Goal: Share content: Share content

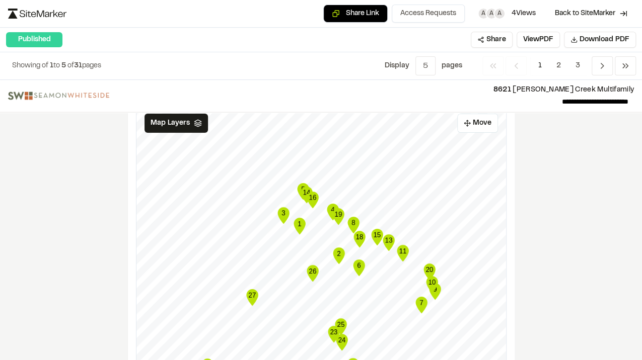
scroll to position [1281, 0]
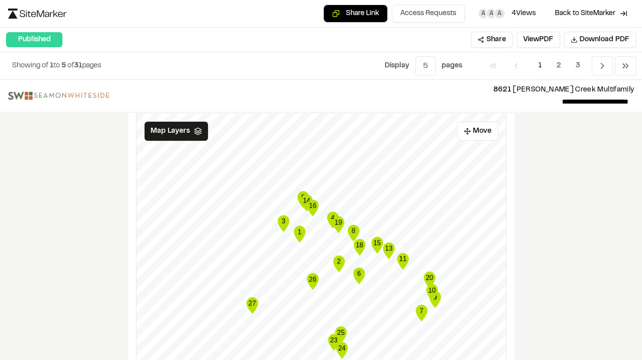
click at [299, 193] on icon "14" at bounding box center [306, 203] width 15 height 20
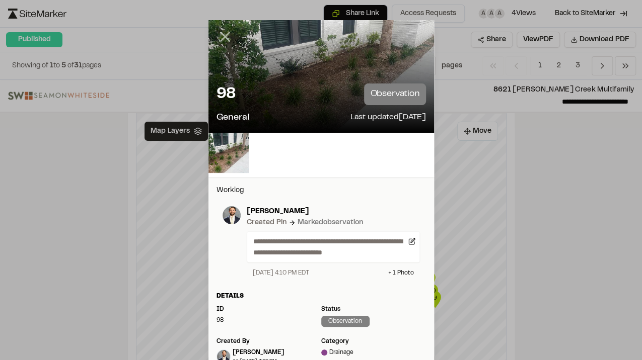
click at [221, 30] on icon at bounding box center [224, 36] width 17 height 17
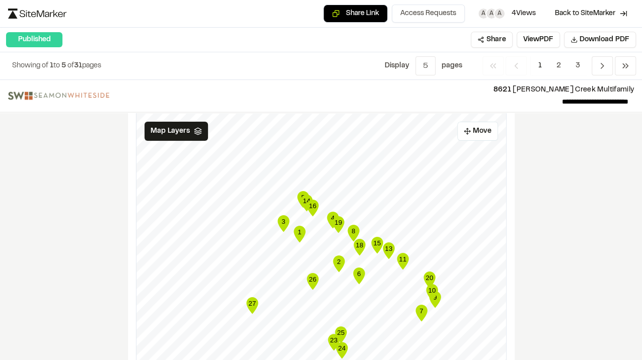
click at [305, 198] on icon "16" at bounding box center [312, 208] width 15 height 20
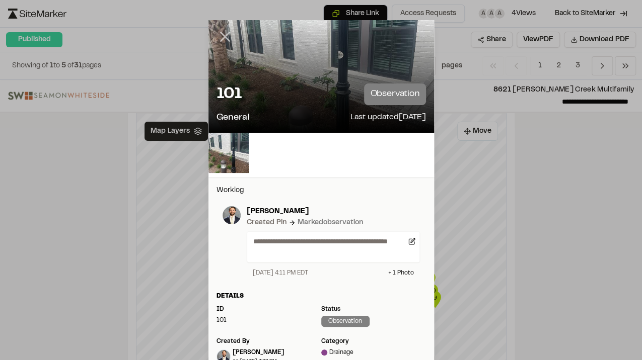
click at [221, 36] on line at bounding box center [224, 37] width 9 height 9
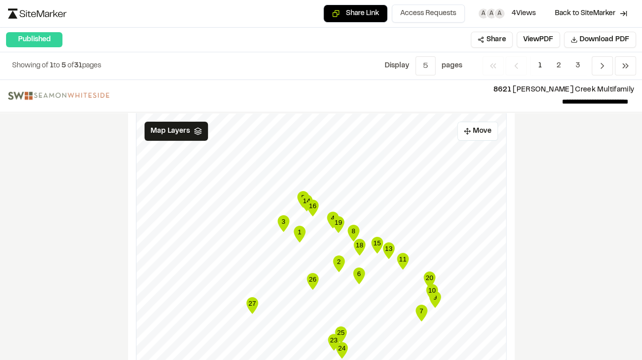
click at [310, 202] on text "16" at bounding box center [313, 206] width 8 height 8
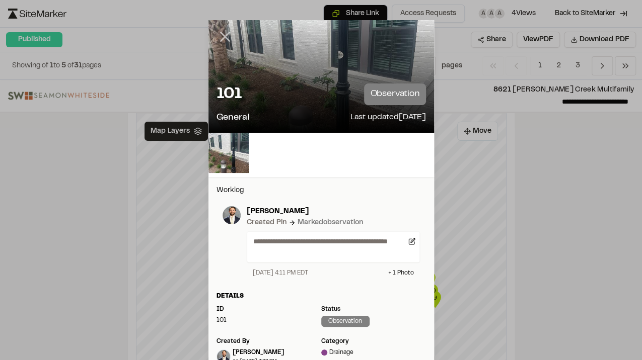
click at [220, 36] on icon at bounding box center [224, 36] width 17 height 17
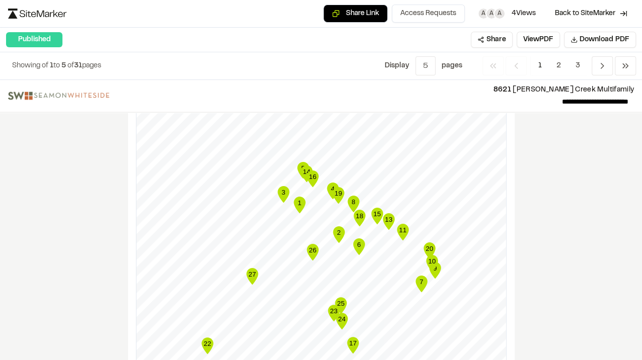
scroll to position [1315, 0]
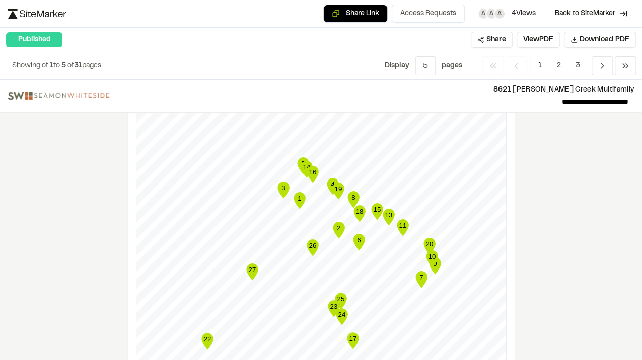
click at [425, 241] on text "20" at bounding box center [429, 245] width 8 height 8
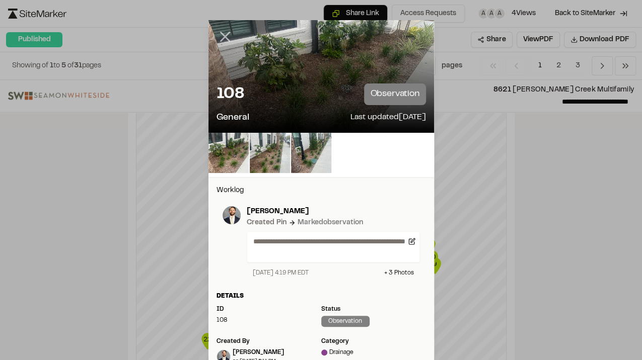
click at [220, 35] on line at bounding box center [224, 37] width 9 height 9
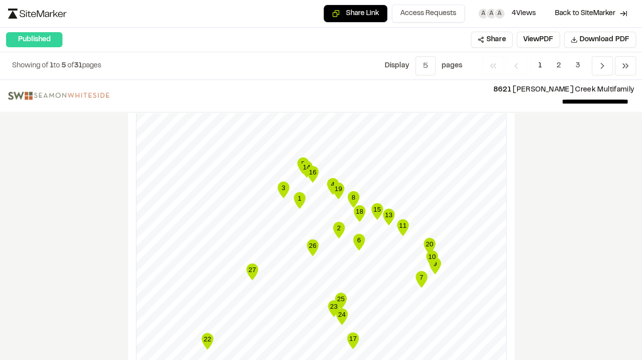
click at [429, 253] on text "10" at bounding box center [432, 257] width 8 height 8
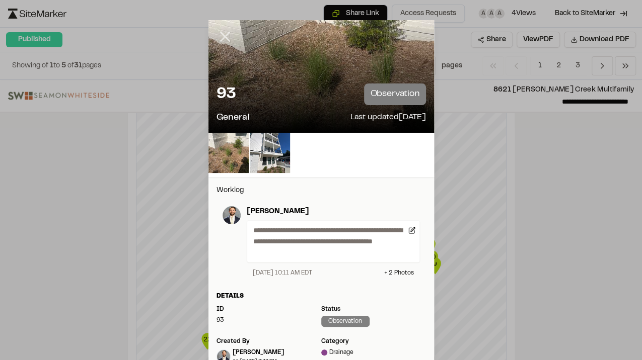
click at [220, 36] on line at bounding box center [224, 37] width 9 height 9
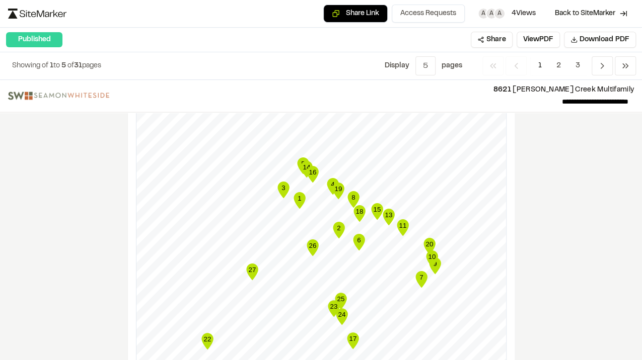
click at [374, 206] on text "15" at bounding box center [377, 210] width 8 height 8
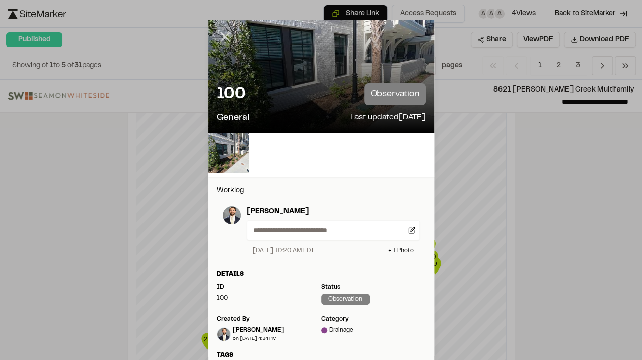
click at [224, 36] on icon at bounding box center [224, 36] width 17 height 17
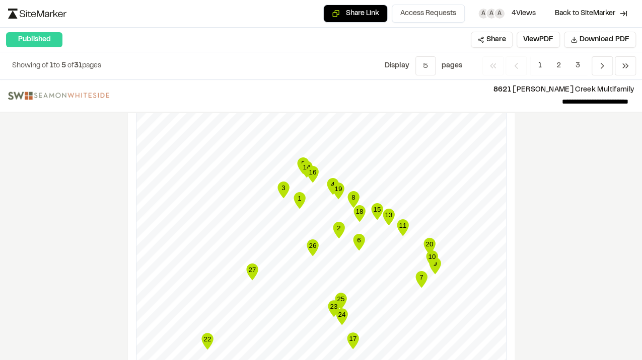
click at [386, 209] on icon "Map marker" at bounding box center [388, 217] width 12 height 17
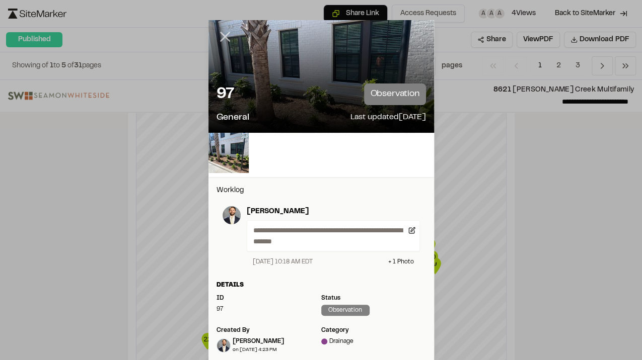
click at [221, 34] on icon at bounding box center [224, 36] width 17 height 17
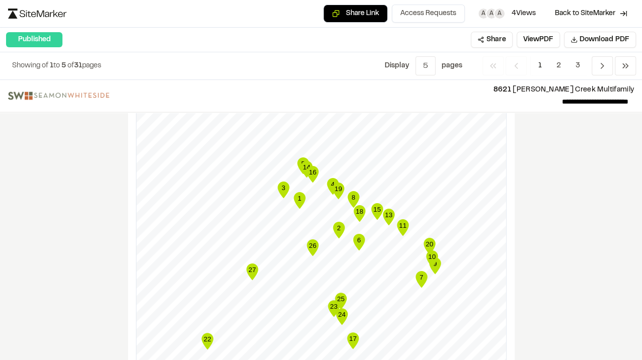
click at [282, 182] on icon "Map marker" at bounding box center [283, 190] width 12 height 17
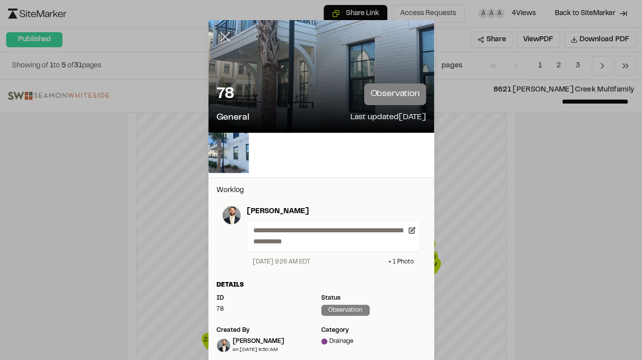
click at [220, 38] on line at bounding box center [224, 37] width 9 height 9
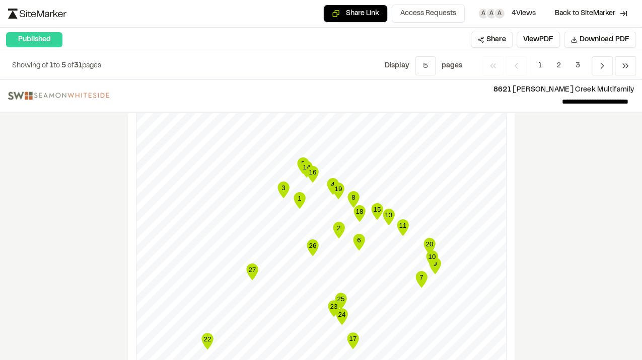
click at [312, 240] on icon "Map marker" at bounding box center [312, 248] width 12 height 17
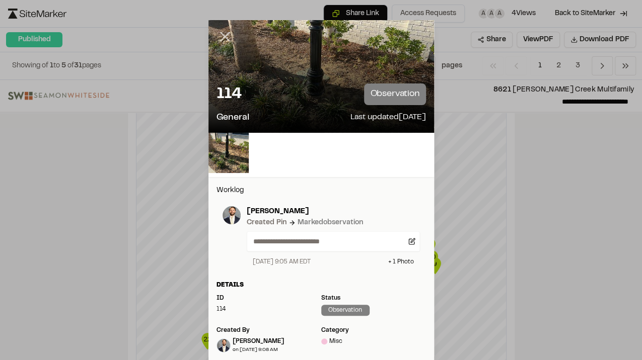
click at [219, 36] on icon at bounding box center [224, 36] width 17 height 17
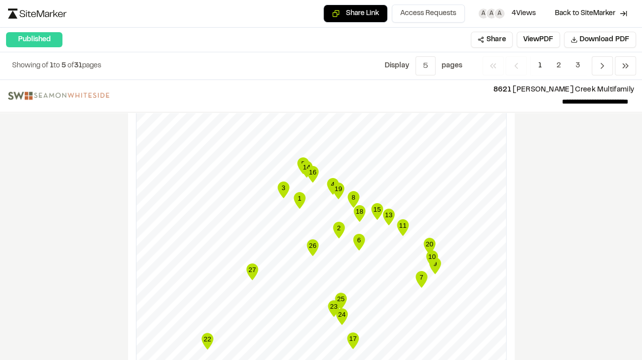
click at [554, 229] on div "**********" at bounding box center [321, 220] width 642 height 280
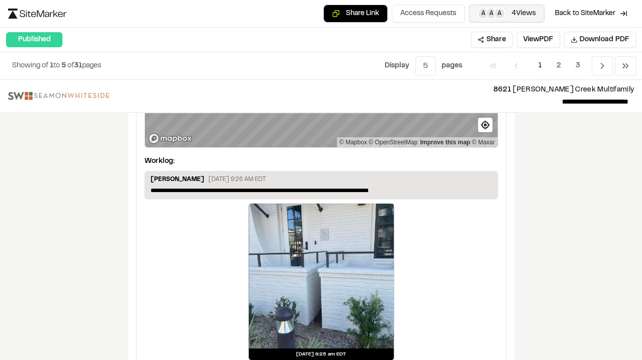
scroll to position [292, 0]
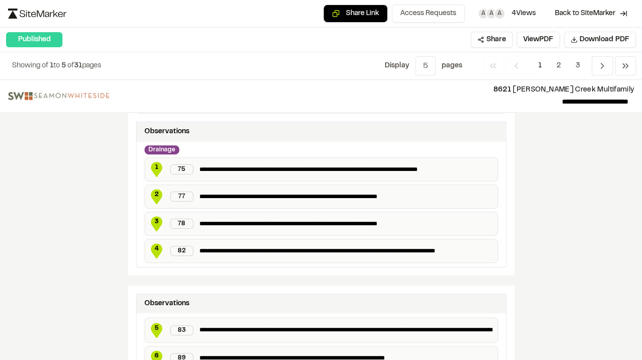
click at [155, 193] on span "2" at bounding box center [156, 194] width 15 height 9
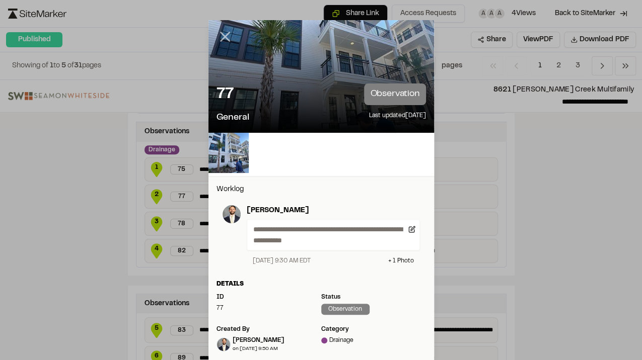
click at [225, 38] on icon at bounding box center [224, 36] width 17 height 17
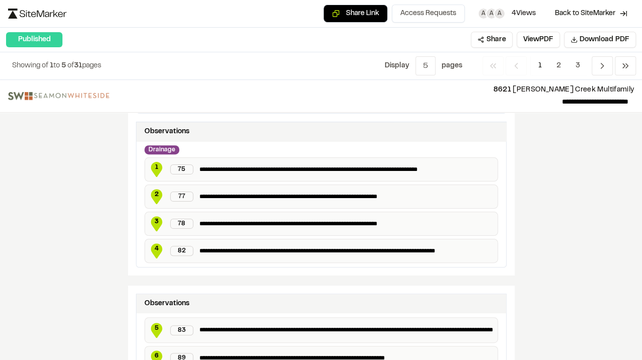
click at [152, 217] on span "3" at bounding box center [156, 221] width 15 height 9
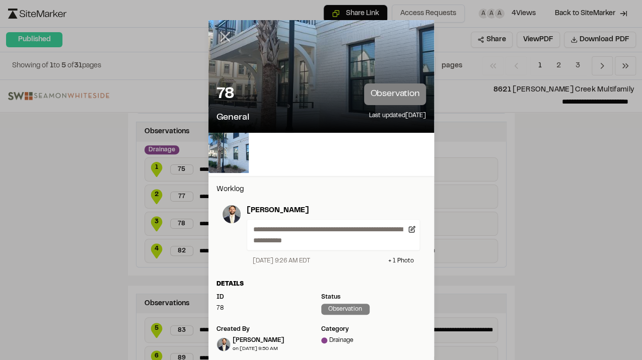
click at [222, 35] on icon at bounding box center [224, 36] width 17 height 17
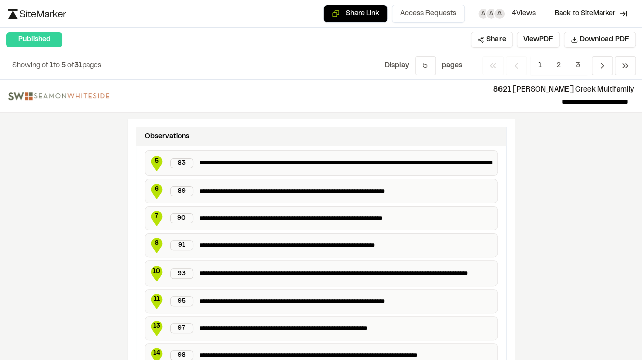
scroll to position [459, 0]
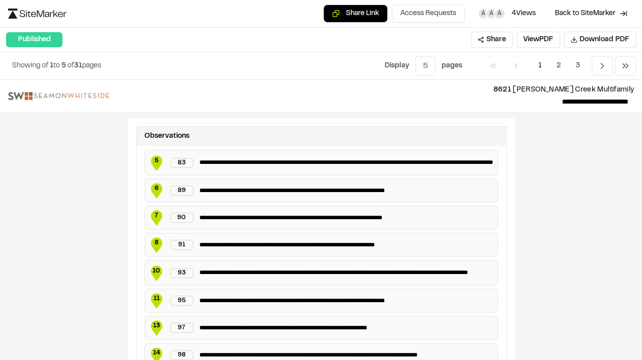
click at [153, 186] on span "6" at bounding box center [156, 188] width 15 height 9
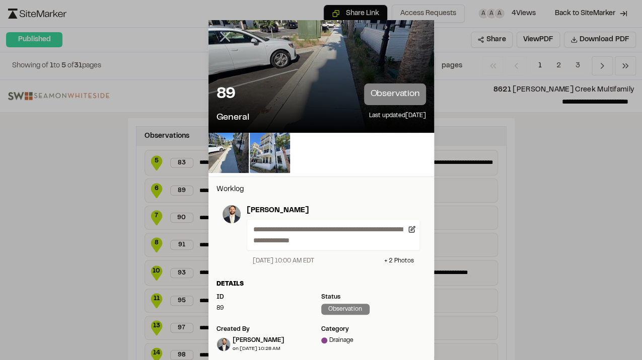
click at [228, 36] on icon at bounding box center [224, 36] width 17 height 17
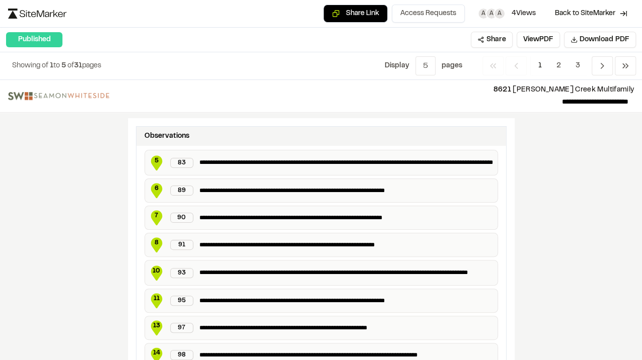
click at [152, 214] on icon at bounding box center [156, 217] width 12 height 15
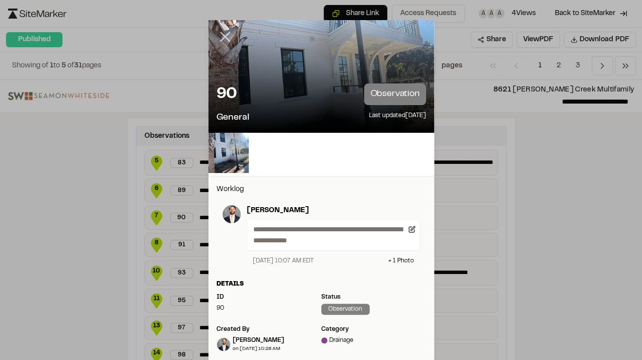
click at [221, 37] on line at bounding box center [224, 37] width 9 height 9
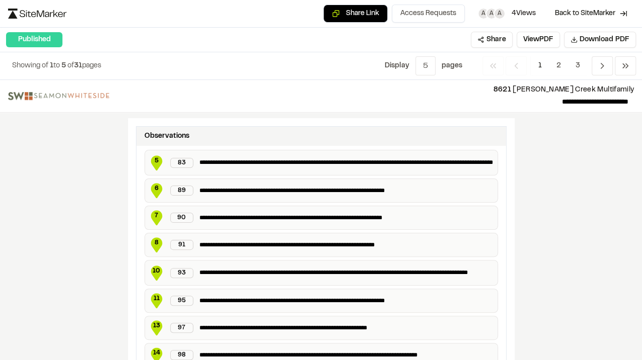
click at [154, 239] on span "8" at bounding box center [156, 243] width 15 height 9
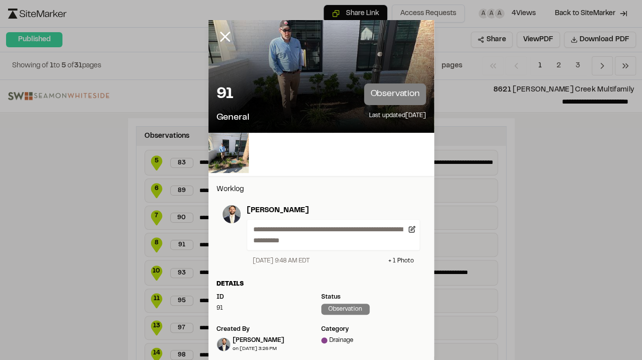
click at [222, 36] on line at bounding box center [224, 37] width 9 height 9
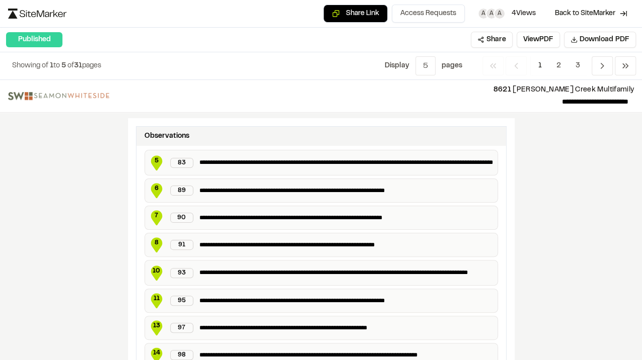
click at [154, 267] on span "10" at bounding box center [156, 271] width 15 height 9
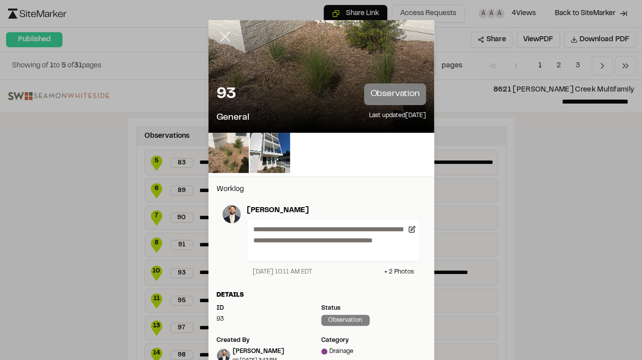
click at [221, 43] on icon at bounding box center [224, 36] width 17 height 17
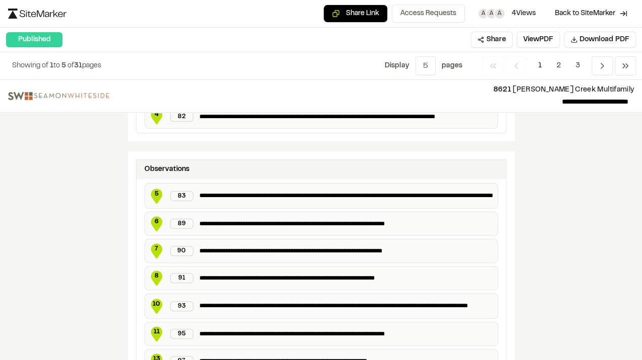
scroll to position [426, 0]
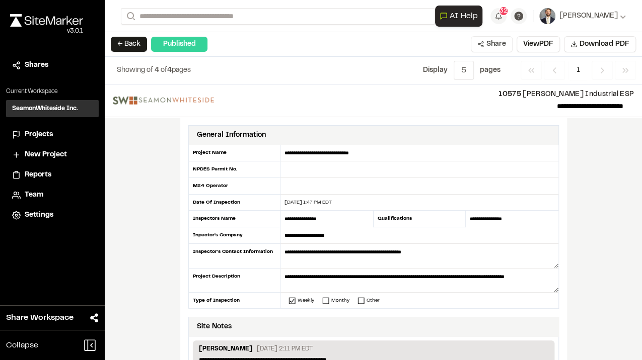
click at [499, 47] on button "Share" at bounding box center [492, 44] width 42 height 16
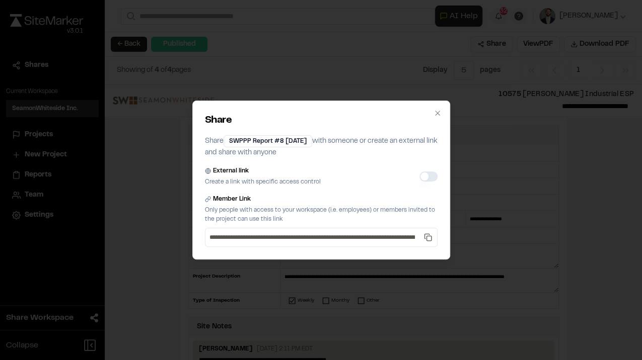
click at [432, 178] on button "External link" at bounding box center [428, 177] width 18 height 10
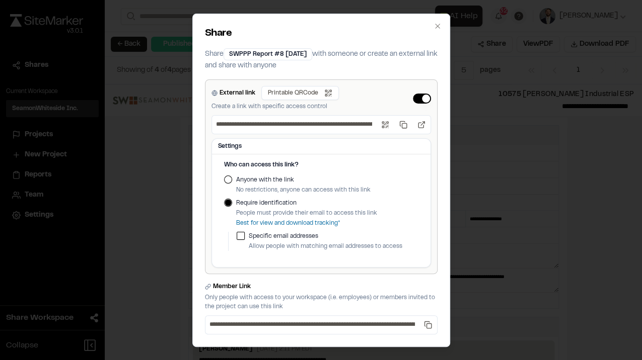
click at [259, 181] on label "Anyone with the link" at bounding box center [303, 180] width 134 height 9
click at [232, 181] on button "Anyone with the link" at bounding box center [228, 180] width 8 height 8
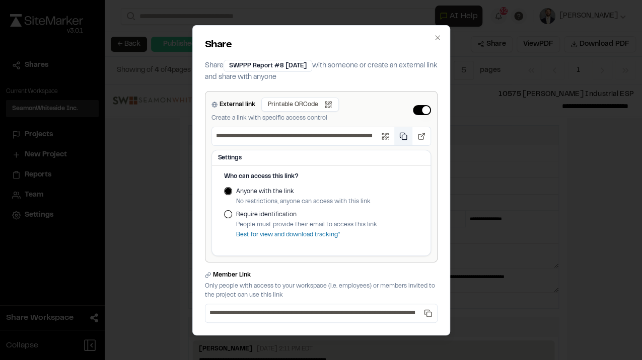
click at [401, 137] on button "Copy public link" at bounding box center [403, 136] width 18 height 18
click at [404, 138] on button "Copy public link" at bounding box center [403, 136] width 18 height 18
